Goal: Transaction & Acquisition: Book appointment/travel/reservation

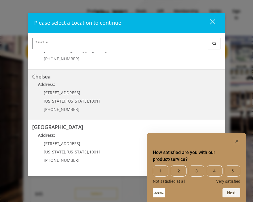
scroll to position [24, 0]
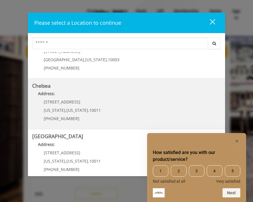
click at [89, 110] on span "10011" at bounding box center [95, 110] width 12 height 5
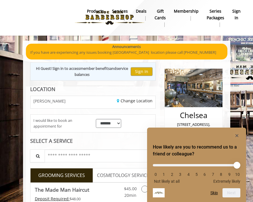
click at [235, 135] on rect "Hide survey" at bounding box center [236, 135] width 7 height 7
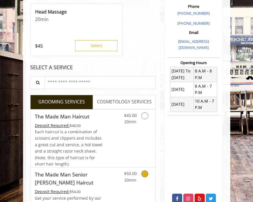
scroll to position [148, 0]
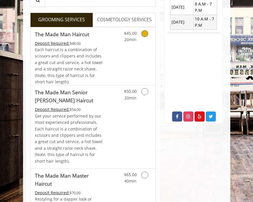
click at [136, 49] on div "$45.00 20min" at bounding box center [139, 56] width 31 height 58
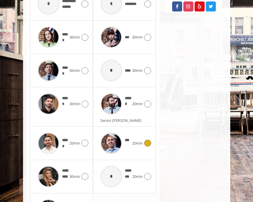
scroll to position [359, 0]
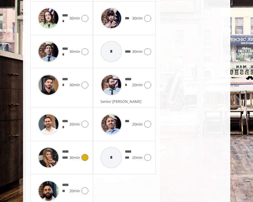
click at [76, 155] on span "30min" at bounding box center [74, 158] width 11 height 6
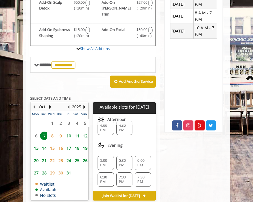
scroll to position [7, 0]
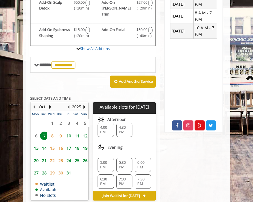
click at [53, 132] on span "8" at bounding box center [52, 136] width 9 height 8
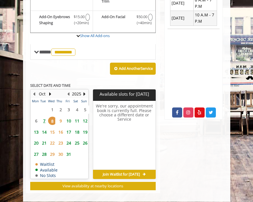
scroll to position [0, 0]
click at [45, 117] on span "7" at bounding box center [44, 121] width 9 height 8
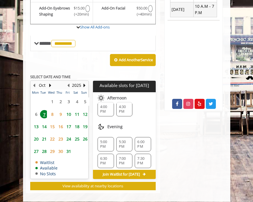
scroll to position [9, 0]
